Goal: Task Accomplishment & Management: Use online tool/utility

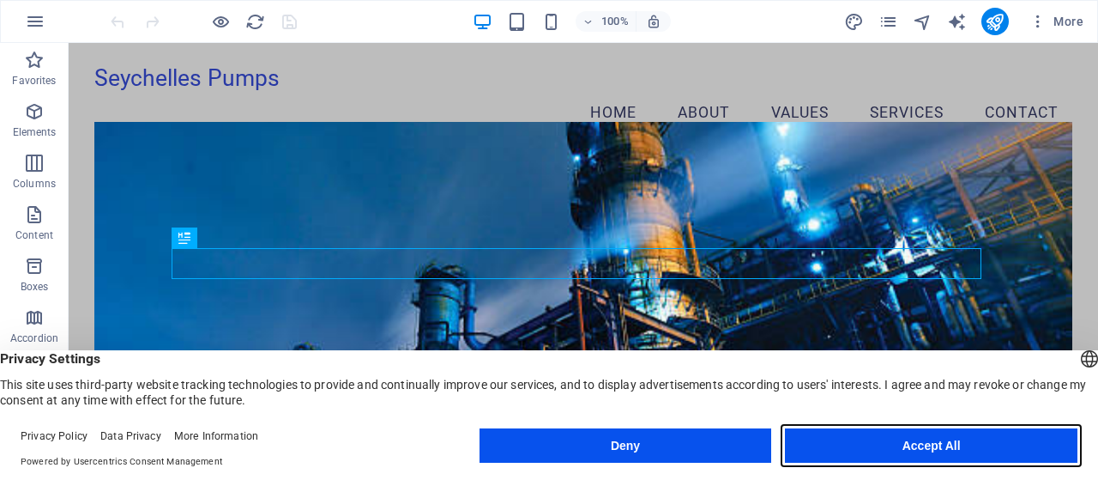
click at [922, 450] on button "Accept All" at bounding box center [931, 445] width 293 height 34
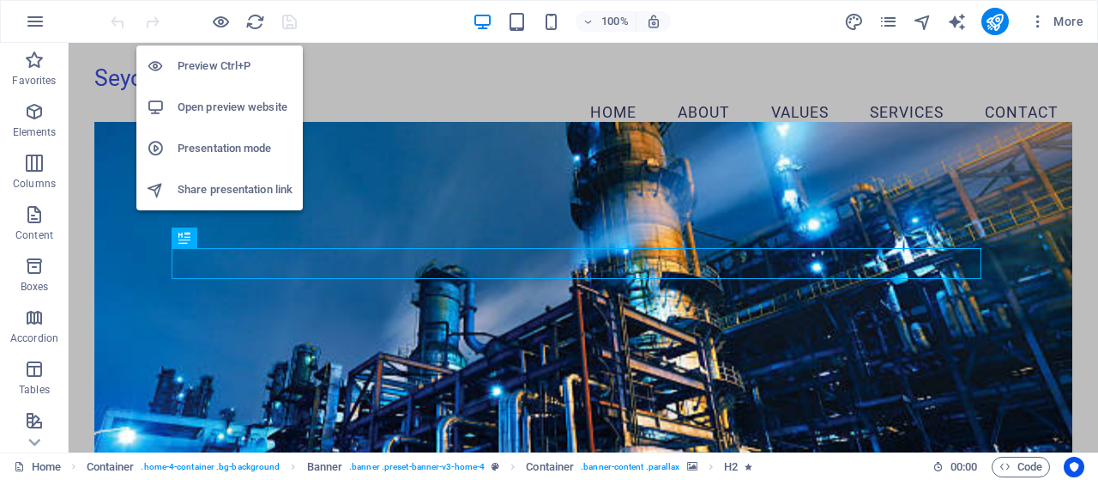
click at [214, 72] on h6 "Preview Ctrl+P" at bounding box center [235, 66] width 115 height 21
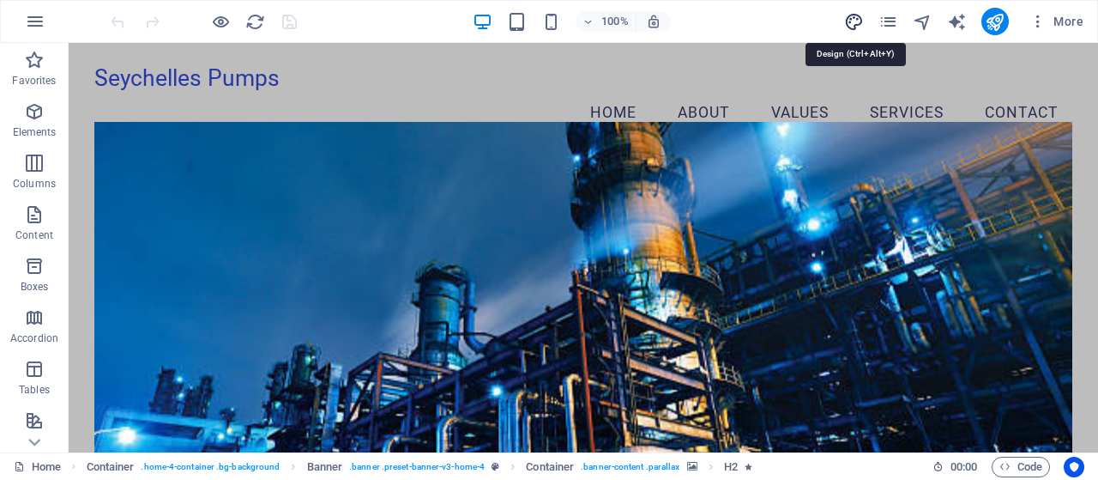
click at [856, 24] on icon "design" at bounding box center [854, 22] width 20 height 20
click at [856, 21] on icon "design" at bounding box center [854, 22] width 20 height 20
click at [1041, 19] on icon "button" at bounding box center [1038, 21] width 17 height 17
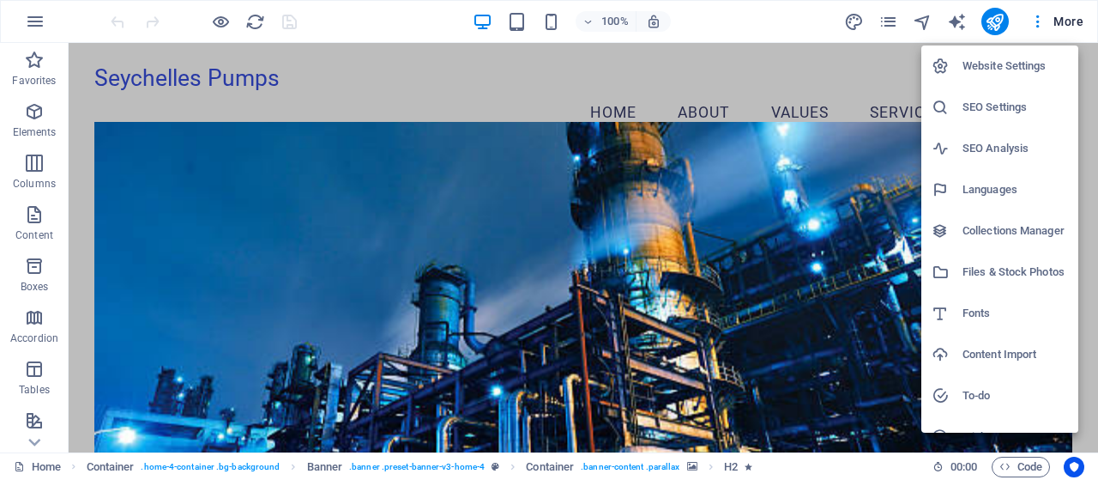
click at [1068, 18] on div at bounding box center [549, 240] width 1098 height 480
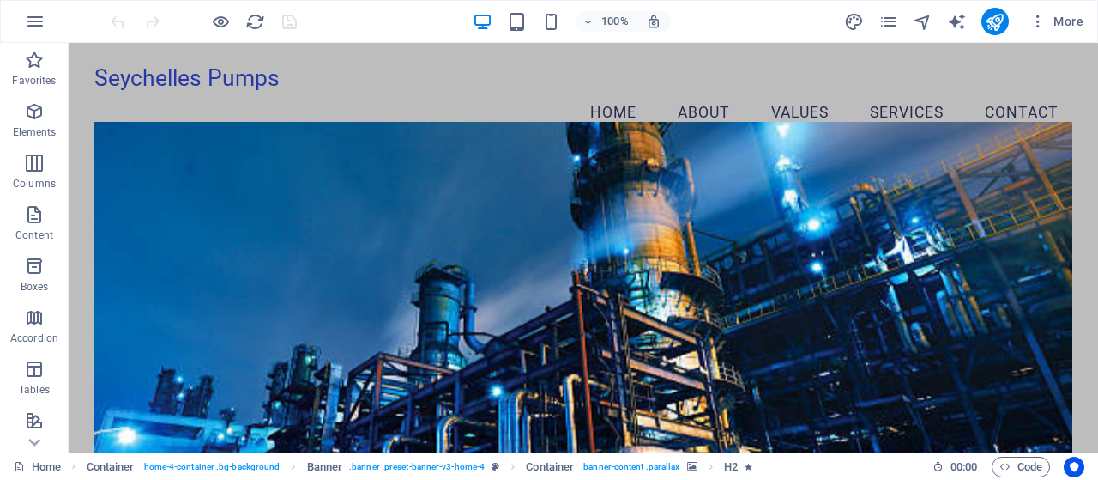
click at [1068, 18] on span "More" at bounding box center [1057, 21] width 54 height 17
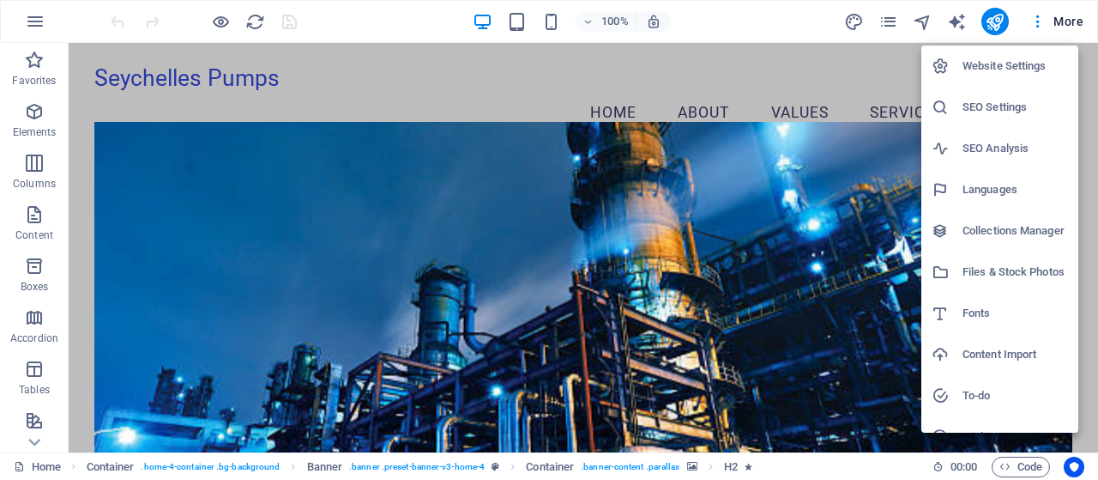
click at [992, 106] on h6 "SEO Settings" at bounding box center [1016, 107] width 106 height 21
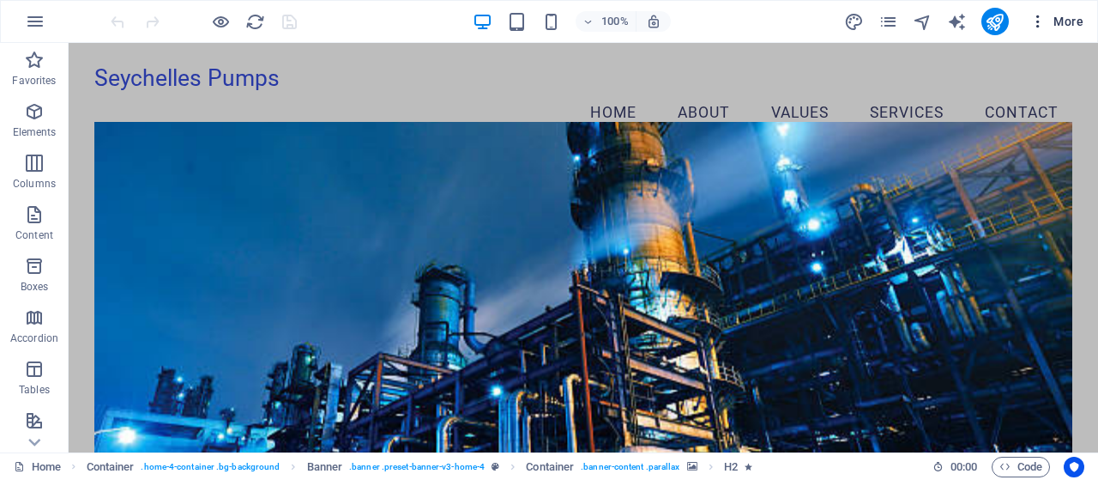
click at [1038, 18] on icon "button" at bounding box center [1038, 21] width 17 height 17
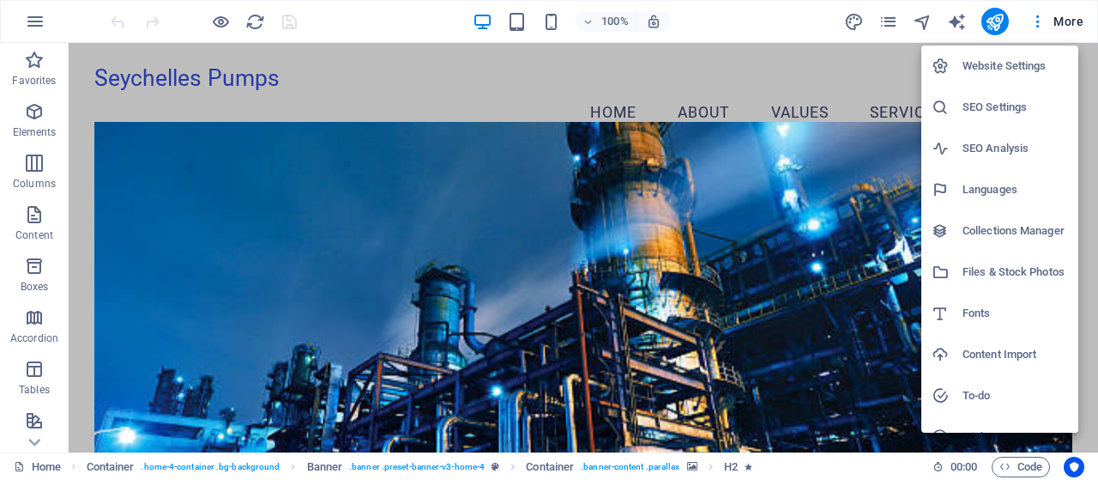
click at [999, 140] on h6 "SEO Analysis" at bounding box center [1016, 148] width 106 height 21
